Goal: Information Seeking & Learning: Learn about a topic

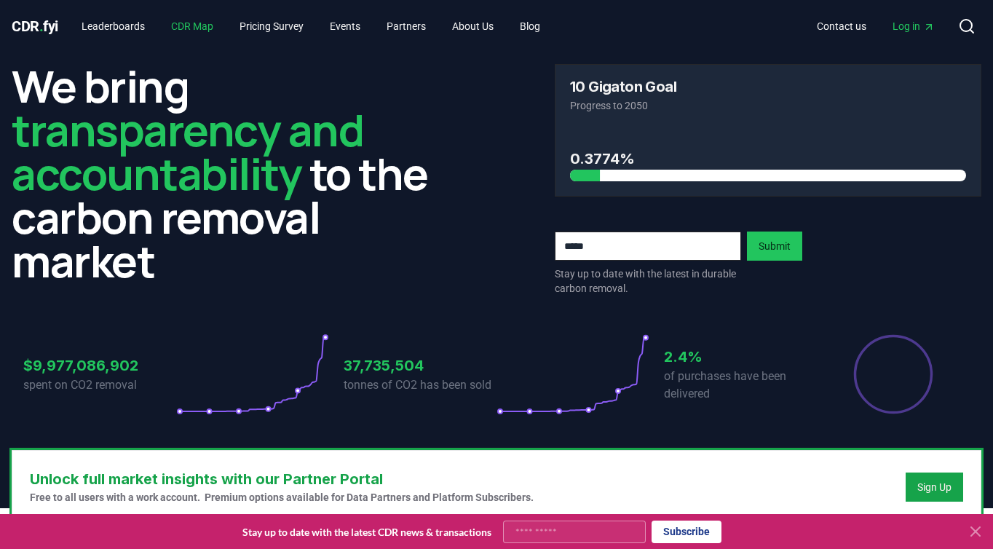
click at [193, 20] on link "CDR Map" at bounding box center [192, 26] width 66 height 26
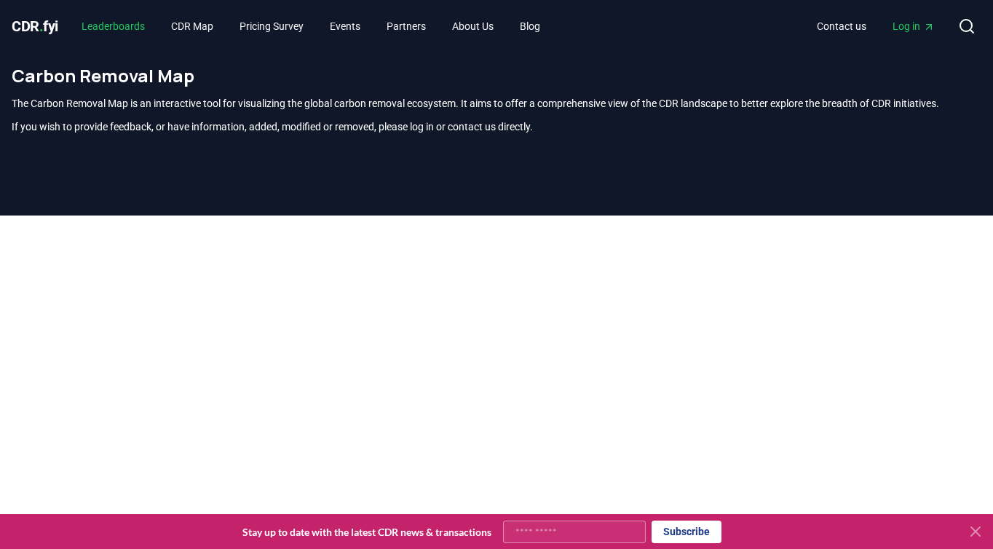
click at [156, 20] on link "Leaderboards" at bounding box center [113, 26] width 87 height 26
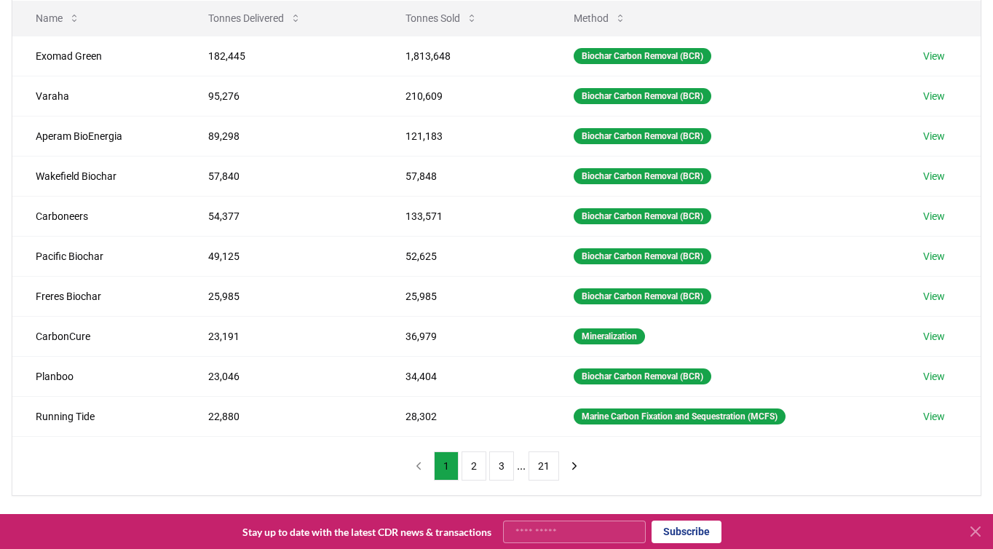
scroll to position [199, 0]
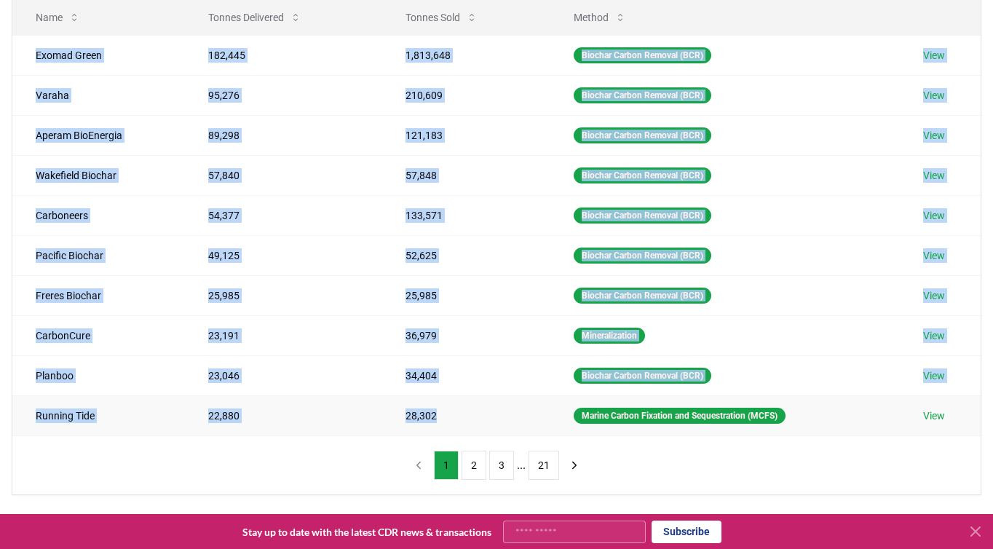
drag, startPoint x: 38, startPoint y: 54, endPoint x: 456, endPoint y: 424, distance: 558.3
click at [456, 425] on tbody "Exomad Green 182,445 1,813,648 Biochar Carbon Removal (BCR) View Varaha 95,276 …" at bounding box center [496, 235] width 968 height 400
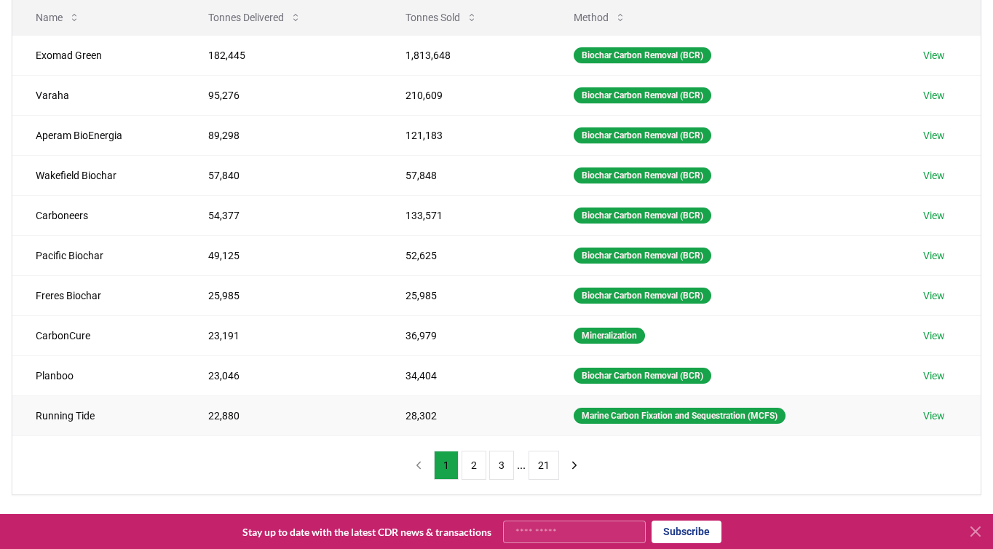
click at [457, 424] on td "28,302" at bounding box center [466, 415] width 168 height 40
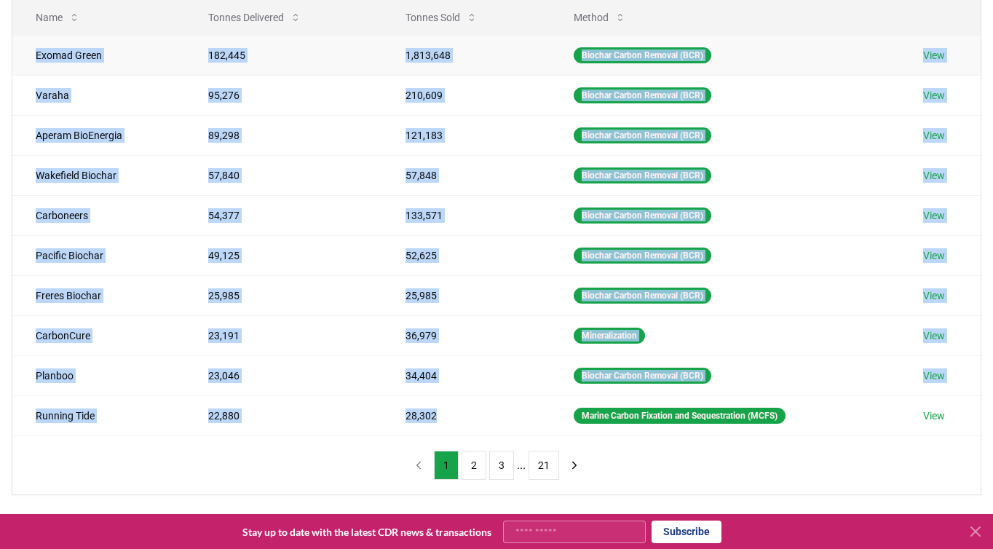
drag, startPoint x: 457, startPoint y: 424, endPoint x: 33, endPoint y: 44, distance: 569.5
click at [33, 44] on tbody "Exomad Green 182,445 1,813,648 Biochar Carbon Removal (BCR) View Varaha 95,276 …" at bounding box center [496, 235] width 968 height 400
click at [33, 44] on td "Exomad Green" at bounding box center [98, 55] width 172 height 40
drag, startPoint x: 33, startPoint y: 44, endPoint x: 897, endPoint y: 453, distance: 956.8
click at [897, 453] on div "Method Name Tonnes Delivered Tonnes Sold Method Exomad Green 182,445 1,813,648 …" at bounding box center [496, 221] width 968 height 547
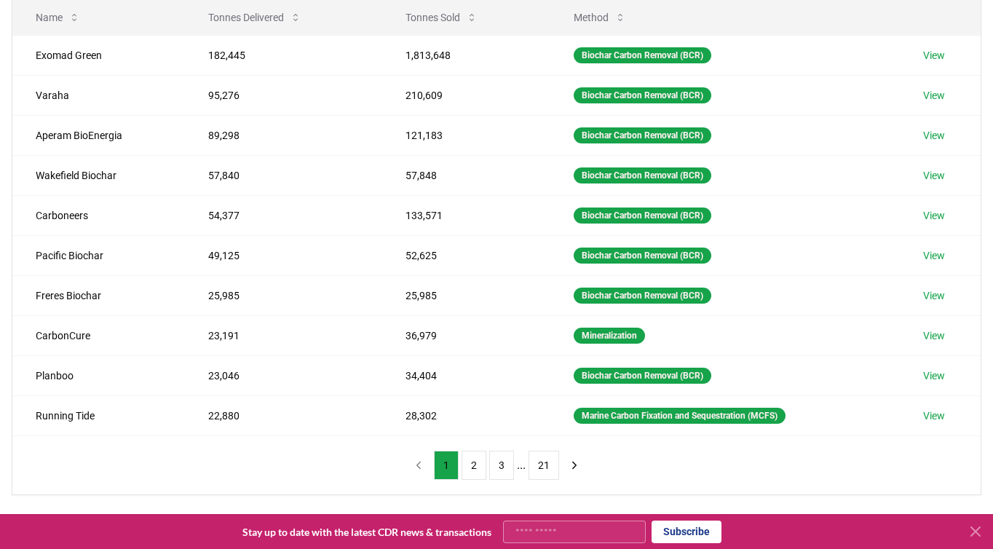
click at [942, 450] on div "Method Name Tonnes Delivered Tonnes Sold Method Exomad Green 182,445 1,813,648 …" at bounding box center [496, 221] width 968 height 547
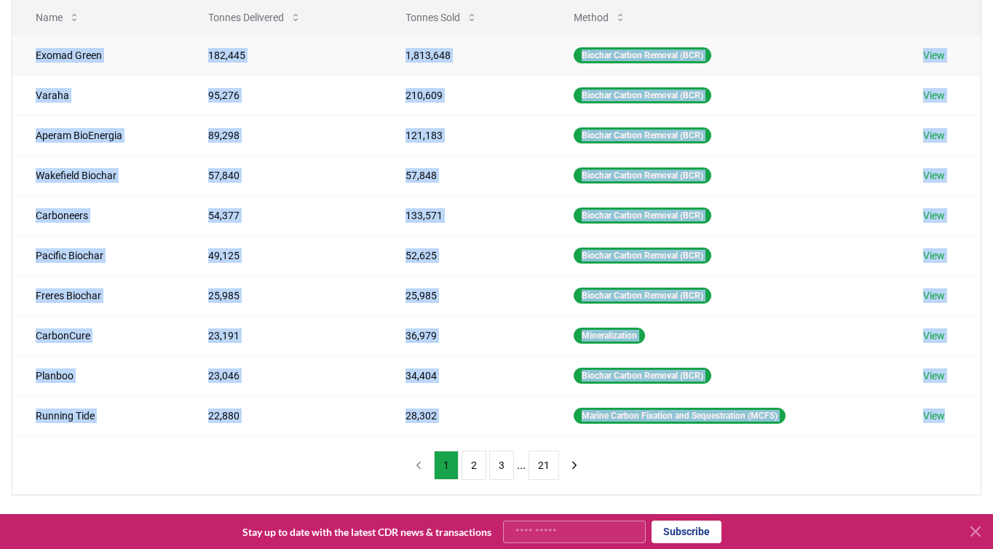
drag, startPoint x: 959, startPoint y: 427, endPoint x: 19, endPoint y: 47, distance: 1013.8
click at [19, 47] on tbody "Exomad Green 182,445 1,813,648 Biochar Carbon Removal (BCR) View Varaha 95,276 …" at bounding box center [496, 235] width 968 height 400
click at [19, 47] on td "Exomad Green" at bounding box center [98, 55] width 172 height 40
drag, startPoint x: 19, startPoint y: 47, endPoint x: 980, endPoint y: 420, distance: 1031.4
click at [982, 419] on div "Suppliers Purchasers Services Method Name Tonnes Delivered Tonnes Sold Method E…" at bounding box center [496, 203] width 993 height 583
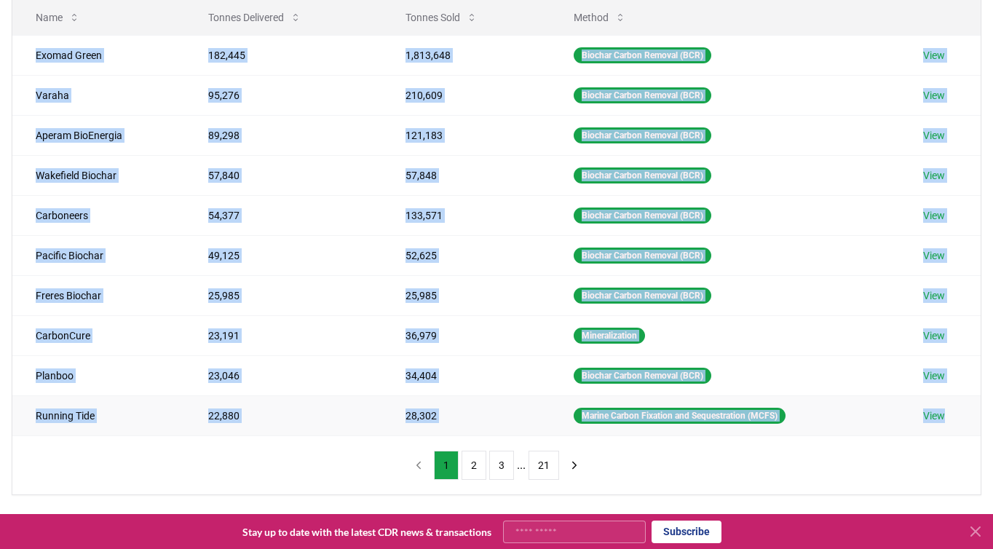
click at [979, 421] on td "View" at bounding box center [940, 415] width 81 height 40
drag, startPoint x: 979, startPoint y: 421, endPoint x: 21, endPoint y: 52, distance: 1026.4
click at [21, 52] on tbody "Exomad Green 182,445 1,813,648 Biochar Carbon Removal (BCR) View Varaha 95,276 …" at bounding box center [496, 235] width 968 height 400
click at [20, 47] on td "Exomad Green" at bounding box center [98, 55] width 172 height 40
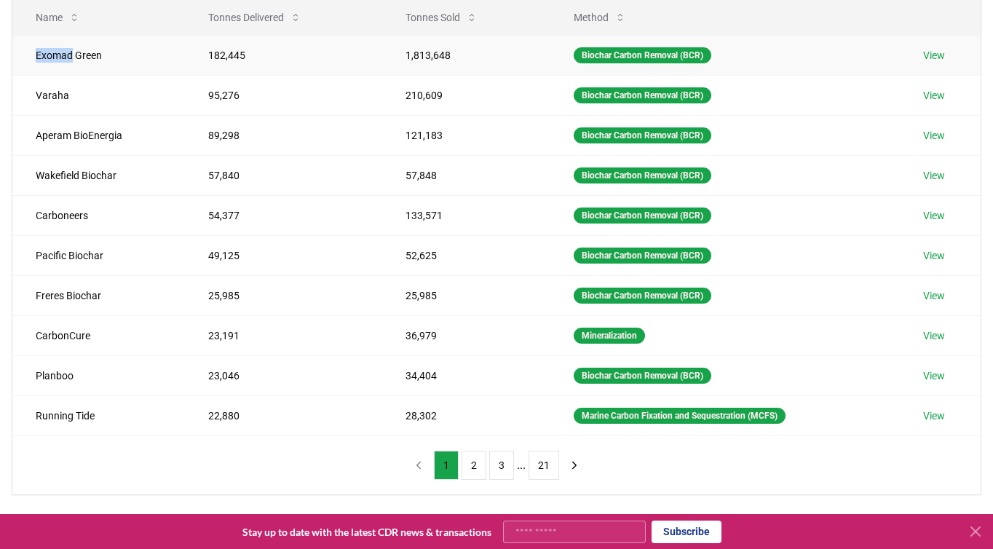
click at [20, 47] on td "Exomad Green" at bounding box center [98, 55] width 172 height 40
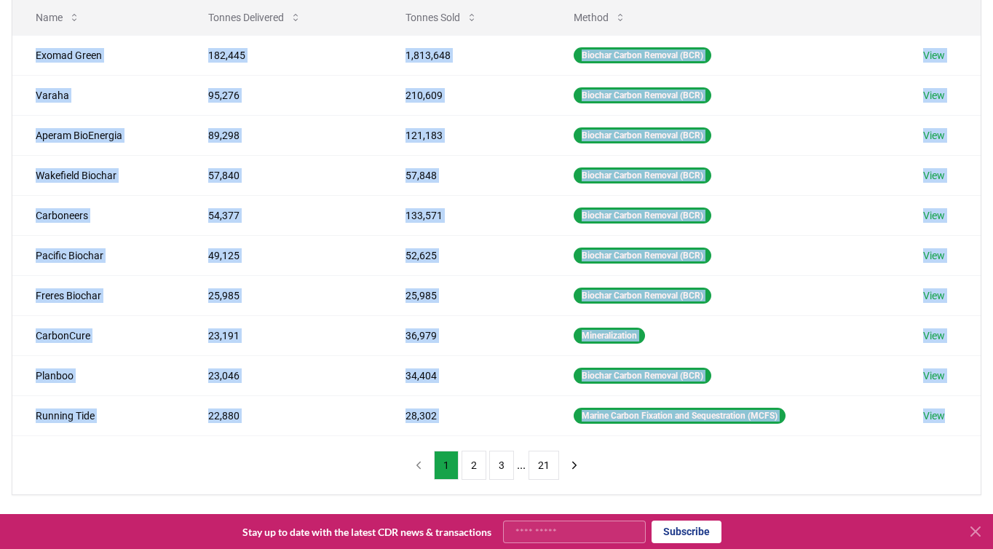
drag, startPoint x: 20, startPoint y: 47, endPoint x: 952, endPoint y: 441, distance: 1012.0
click at [952, 441] on div "Method Name Tonnes Delivered Tonnes Sold Method Exomad Green 182,445 1,813,648 …" at bounding box center [496, 221] width 968 height 547
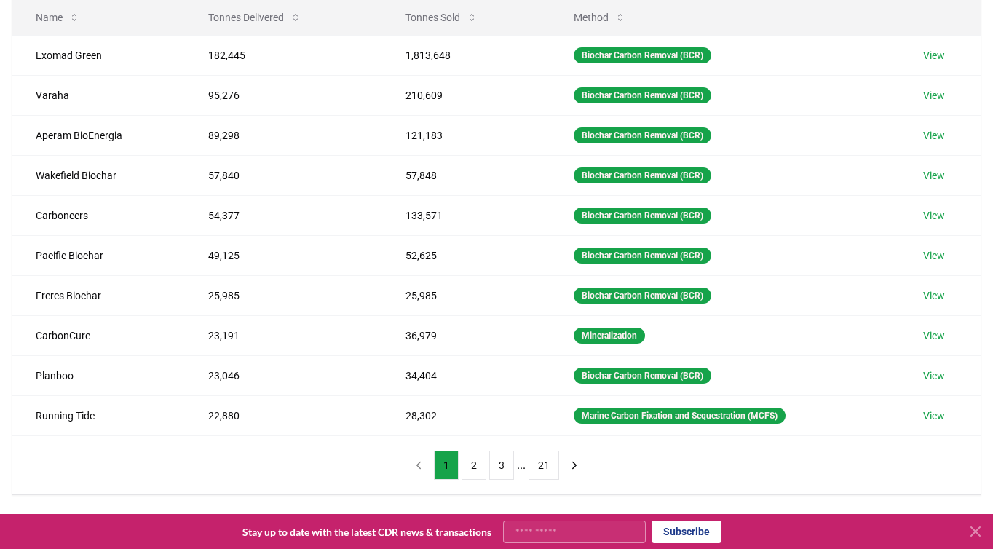
click at [951, 441] on div "Method Name Tonnes Delivered Tonnes Sold Method Exomad Green 182,445 1,813,648 …" at bounding box center [496, 221] width 968 height 547
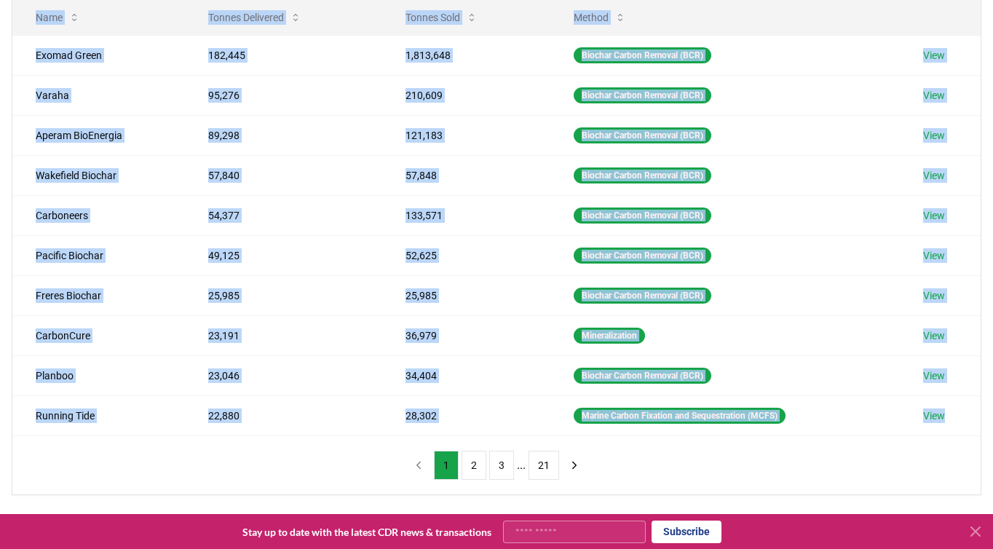
click at [951, 441] on div "Method Name Tonnes Delivered Tonnes Sold Method Exomad Green 182,445 1,813,648 …" at bounding box center [496, 221] width 968 height 547
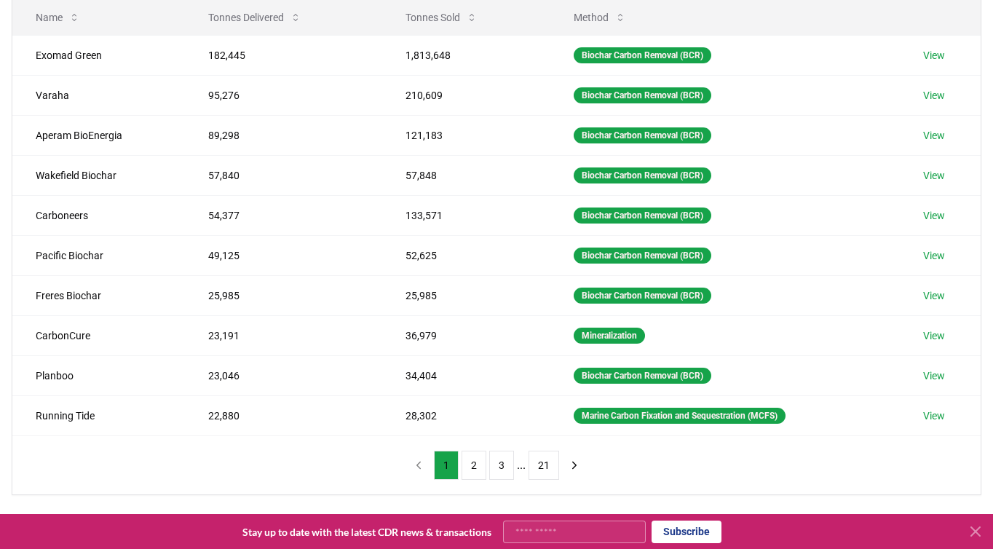
click at [951, 441] on div "Method Name Tonnes Delivered Tonnes Sold Method Exomad Green 182,445 1,813,648 …" at bounding box center [496, 221] width 968 height 547
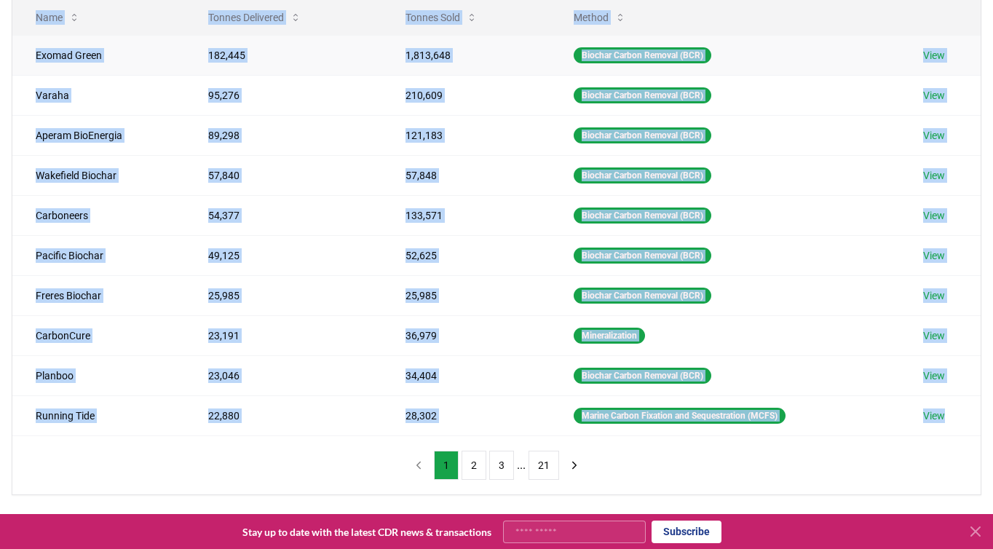
drag, startPoint x: 951, startPoint y: 441, endPoint x: 17, endPoint y: 48, distance: 1013.8
click at [16, 47] on div "Method Name Tonnes Delivered Tonnes Sold Method Exomad Green 182,445 1,813,648 …" at bounding box center [496, 221] width 968 height 547
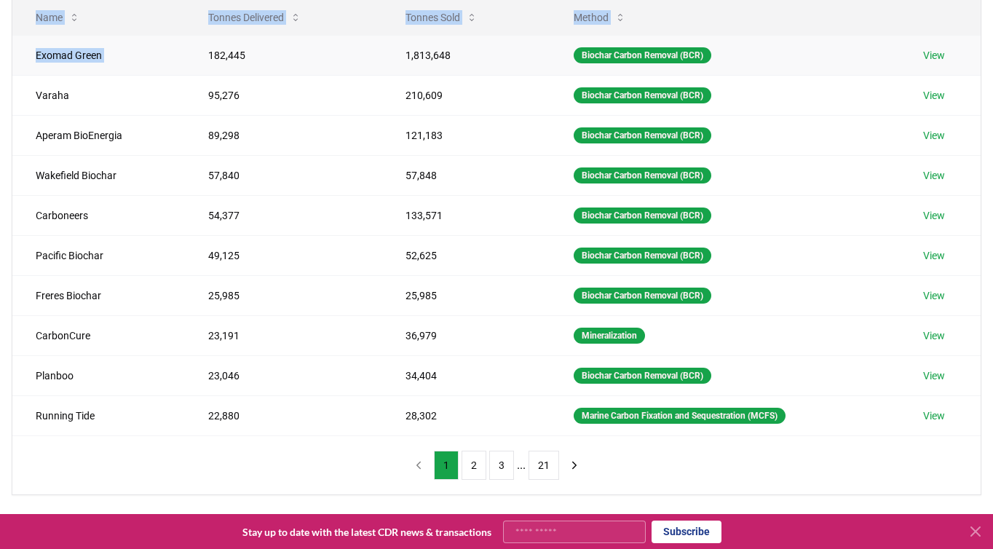
click at [17, 48] on td "Exomad Green" at bounding box center [98, 55] width 172 height 40
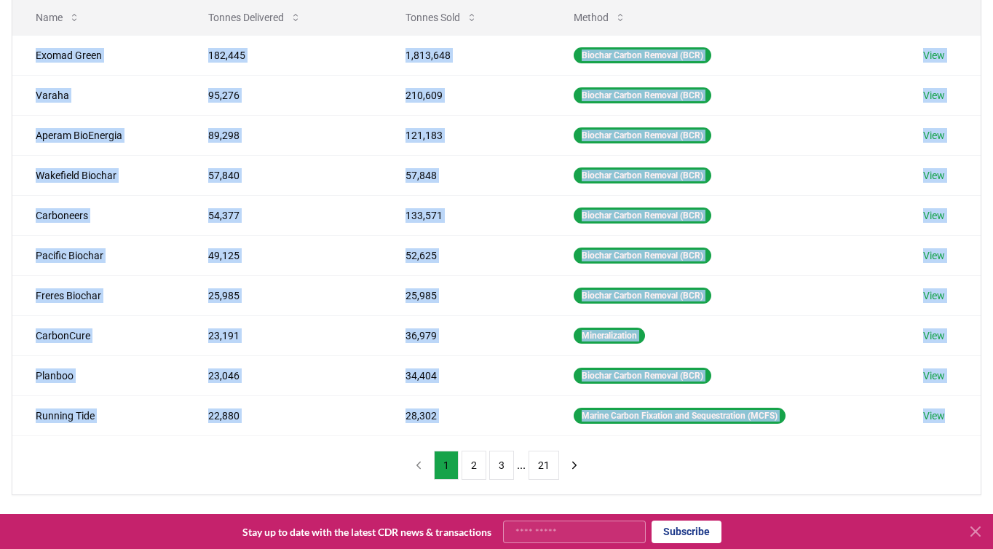
drag, startPoint x: 17, startPoint y: 48, endPoint x: 943, endPoint y: 440, distance: 1005.4
click at [943, 440] on div "Method Name Tonnes Delivered Tonnes Sold Method Exomad Green 182,445 1,813,648 …" at bounding box center [496, 221] width 968 height 547
